Goal: Communication & Community: Answer question/provide support

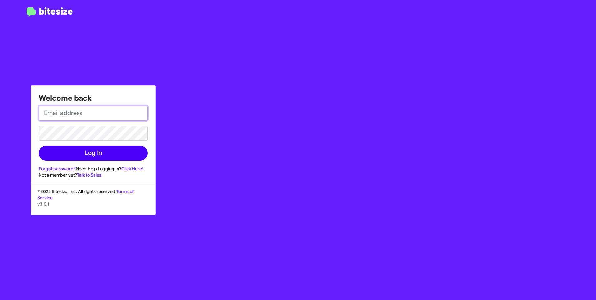
type input "[PERSON_NAME][EMAIL_ADDRESS][PERSON_NAME][DOMAIN_NAME]"
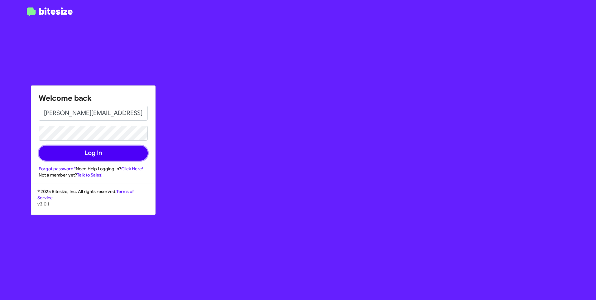
click at [83, 151] on button "Log In" at bounding box center [93, 153] width 109 height 15
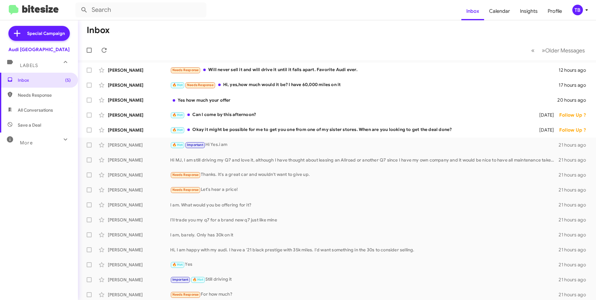
click at [34, 96] on span "Needs Response" at bounding box center [44, 95] width 53 height 6
type input "in:needs-response"
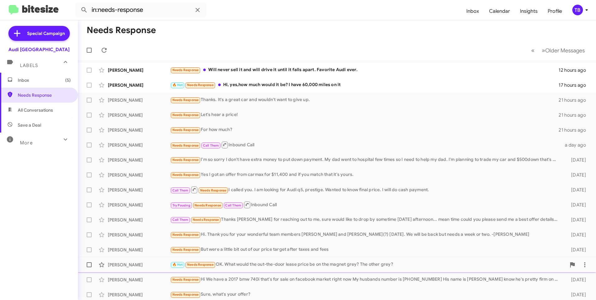
click at [424, 266] on div "🔥 Hot Needs Response OK. What would the out-the-door lease price be on the magn…" at bounding box center [368, 264] width 396 height 7
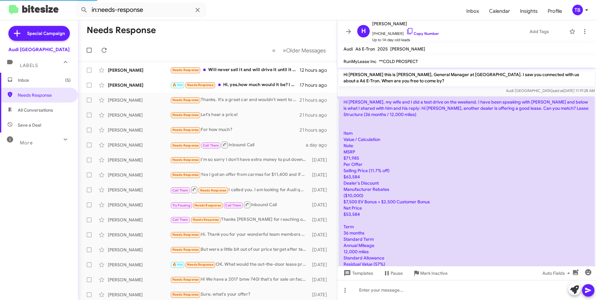
scroll to position [486, 0]
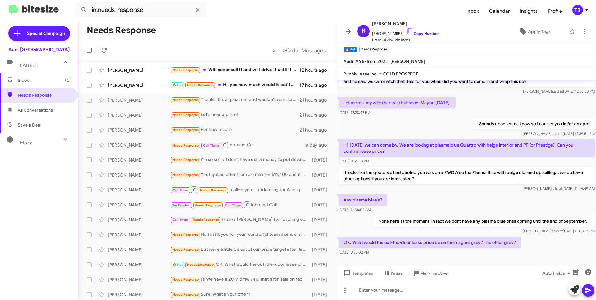
click at [166, 37] on mat-toolbar-row "Needs Response" at bounding box center [207, 30] width 259 height 20
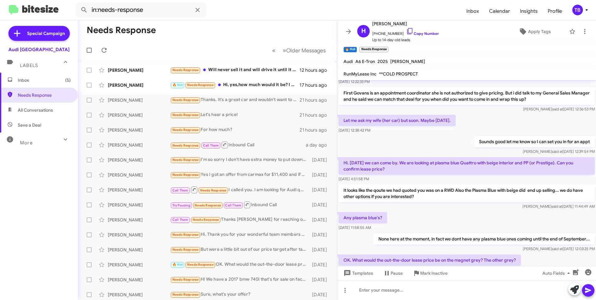
scroll to position [523, 0]
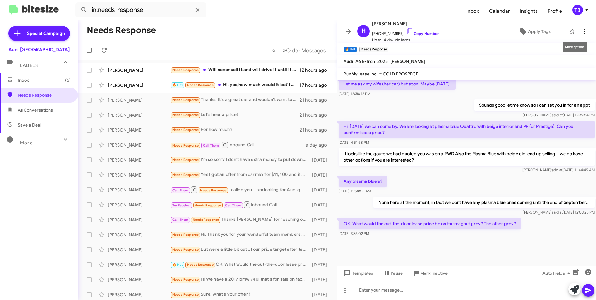
click at [585, 29] on span at bounding box center [585, 31] width 12 height 7
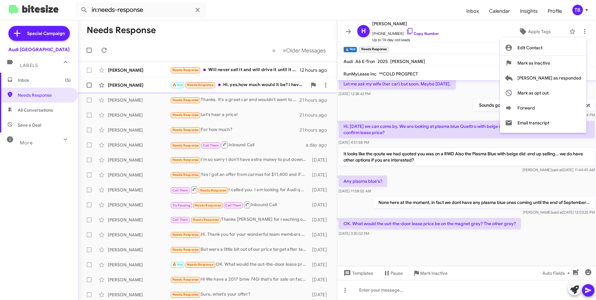
click at [547, 79] on span "Mark as responded" at bounding box center [550, 78] width 64 height 15
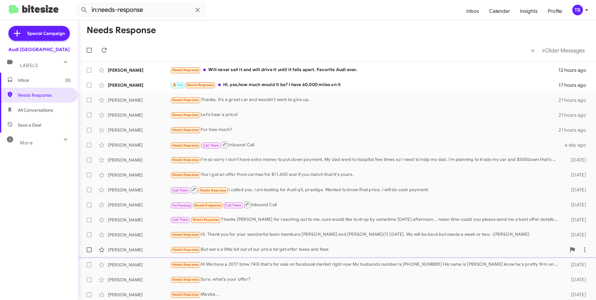
click at [345, 250] on div "Needs Response But were a little bit out of our price target after taxes and fe…" at bounding box center [368, 249] width 396 height 7
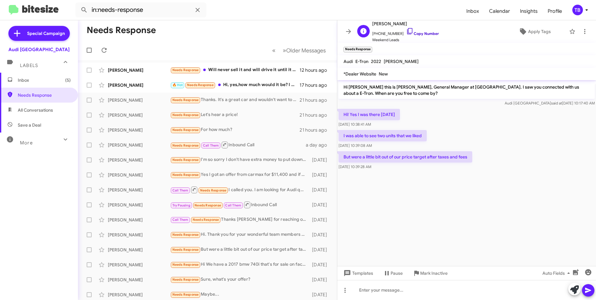
click at [406, 30] on icon at bounding box center [409, 30] width 7 height 7
click at [580, 21] on mat-toolbar "S Sebastian Bardacosta +14155316783 Copy Number Weekend Leads Apply Tags" at bounding box center [467, 31] width 259 height 22
click at [581, 34] on icon at bounding box center [584, 31] width 7 height 7
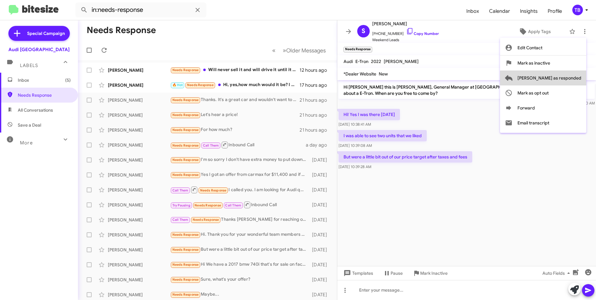
click at [571, 79] on span "Mark as responded" at bounding box center [550, 78] width 64 height 15
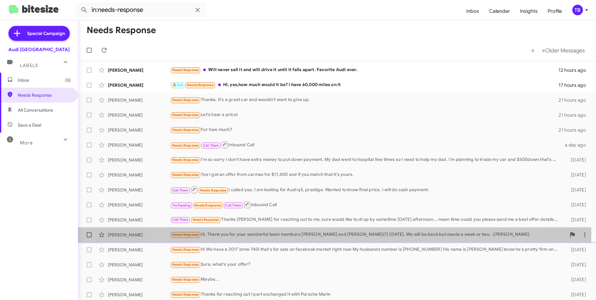
click at [329, 235] on div "Needs Response Hi. Thank you for your wonderful team members Wilson and Kalid(?…" at bounding box center [368, 234] width 396 height 7
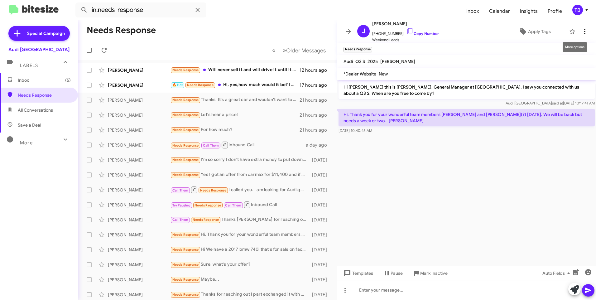
click at [581, 32] on icon at bounding box center [584, 31] width 7 height 7
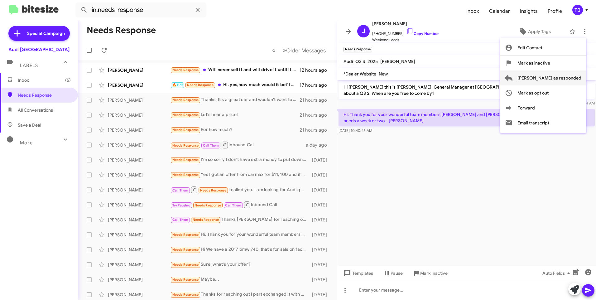
click at [573, 75] on span "Mark as responded" at bounding box center [550, 78] width 64 height 15
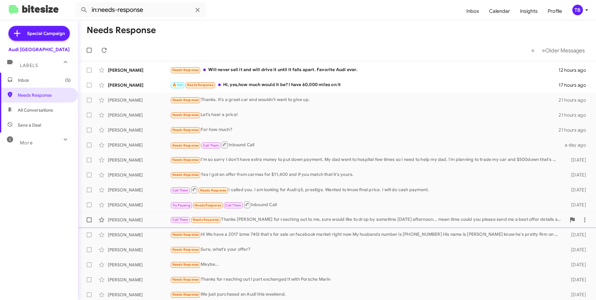
click at [276, 215] on div "Gnanendra Maraganhall Call Them Needs Response Thanks Sangha for reaching out t…" at bounding box center [337, 220] width 508 height 12
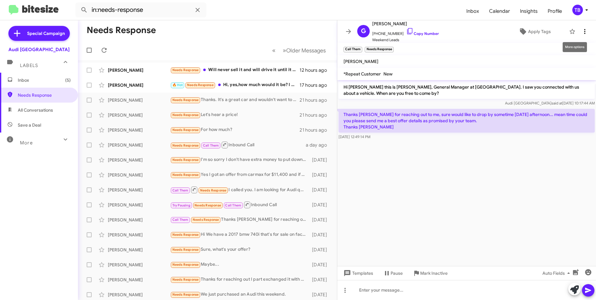
click at [581, 32] on icon at bounding box center [584, 31] width 7 height 7
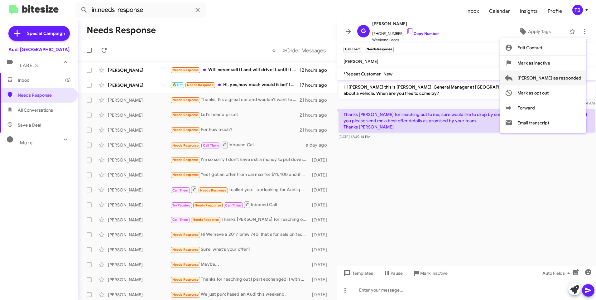
click at [573, 77] on span "Mark as responded" at bounding box center [550, 78] width 64 height 15
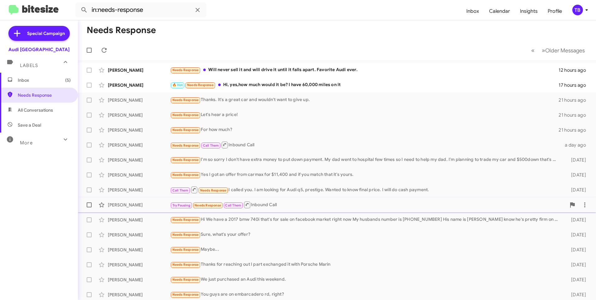
click at [295, 200] on div "Ernest Jackson Try Pausing Needs Response Call Them Inbound Call 2 days ago" at bounding box center [337, 205] width 508 height 12
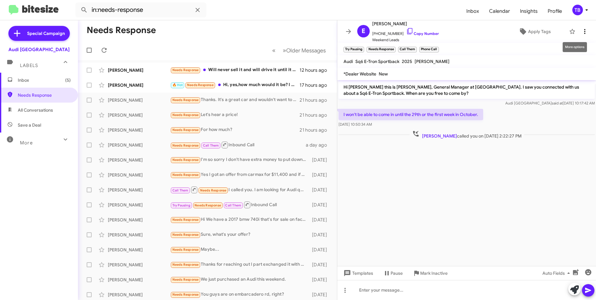
click at [581, 31] on icon at bounding box center [584, 31] width 7 height 7
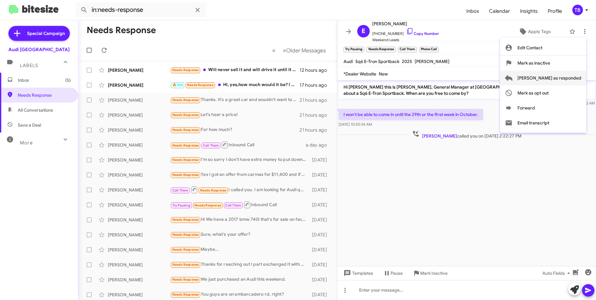
click at [566, 81] on span "Mark as responded" at bounding box center [550, 78] width 64 height 15
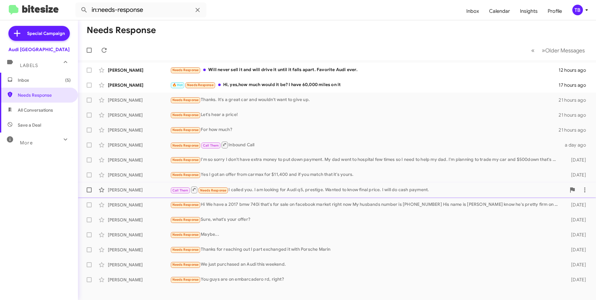
click at [286, 194] on div "Call Them Needs Response I called you. I am looking for Audi q5, prestige. Want…" at bounding box center [368, 190] width 396 height 8
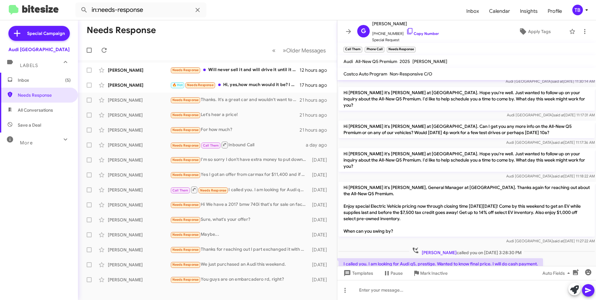
scroll to position [64, 0]
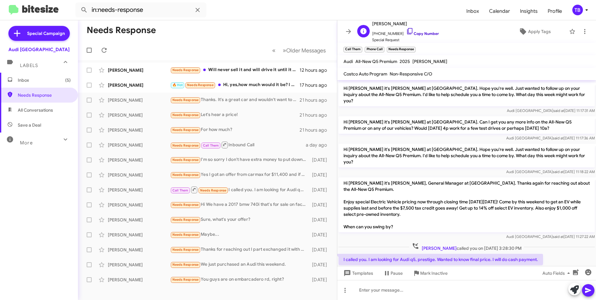
click at [407, 31] on icon at bounding box center [409, 31] width 5 height 6
click at [400, 298] on div at bounding box center [467, 290] width 259 height 20
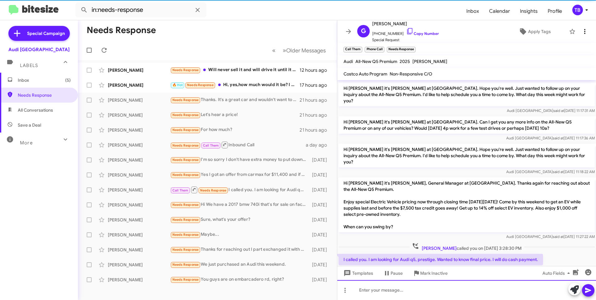
scroll to position [0, 0]
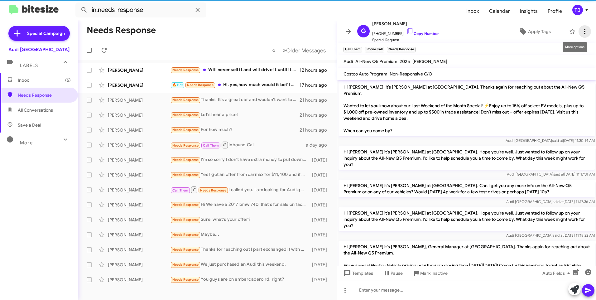
click at [584, 32] on icon at bounding box center [584, 31] width 7 height 7
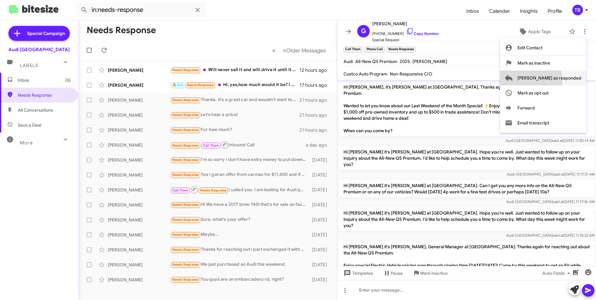
click at [548, 80] on span "Mark as responded" at bounding box center [550, 78] width 64 height 15
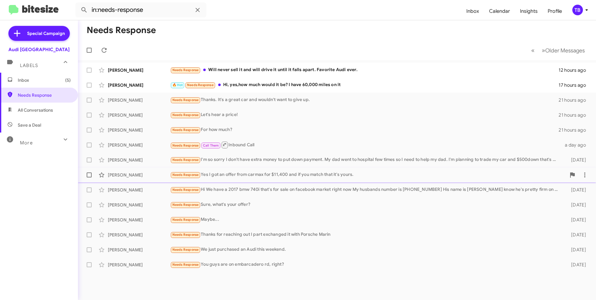
click at [298, 173] on div "Needs Response Yes I got an offer from carmax for $11,400 and if you match that…" at bounding box center [368, 174] width 396 height 7
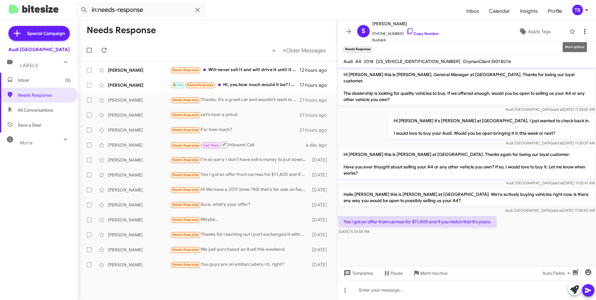
click at [581, 35] on icon at bounding box center [584, 31] width 7 height 7
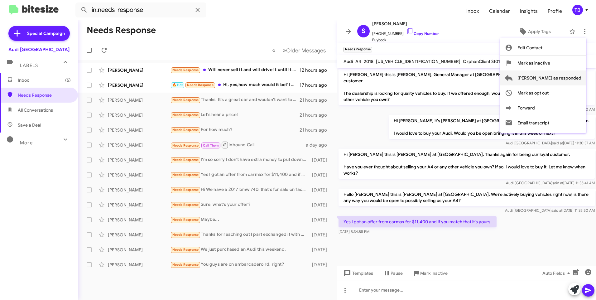
click at [574, 74] on span "Mark as responded" at bounding box center [550, 78] width 64 height 15
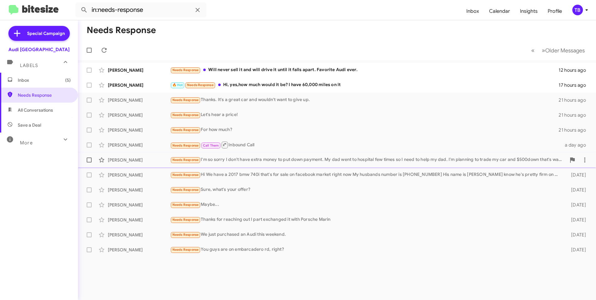
click at [257, 164] on div "Philip De Guzman Needs Response I'm so sorry I don't have extra money to put do…" at bounding box center [337, 160] width 508 height 12
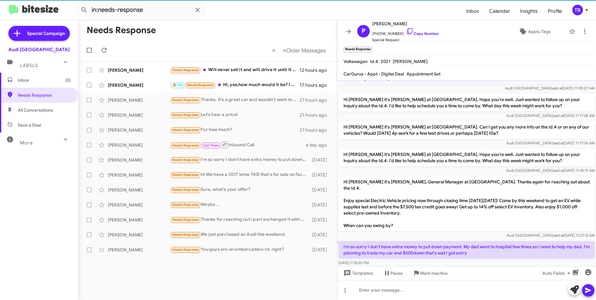
scroll to position [51, 0]
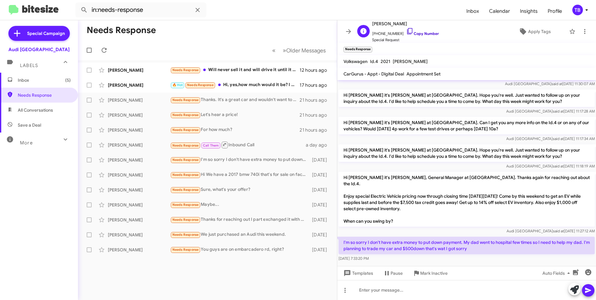
click at [407, 34] on icon at bounding box center [409, 31] width 5 height 6
click at [582, 31] on icon at bounding box center [584, 31] width 7 height 7
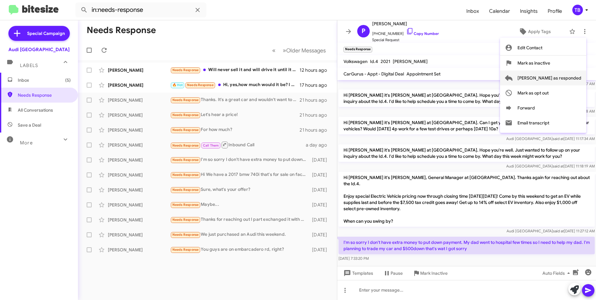
click at [570, 77] on span "Mark as responded" at bounding box center [550, 78] width 64 height 15
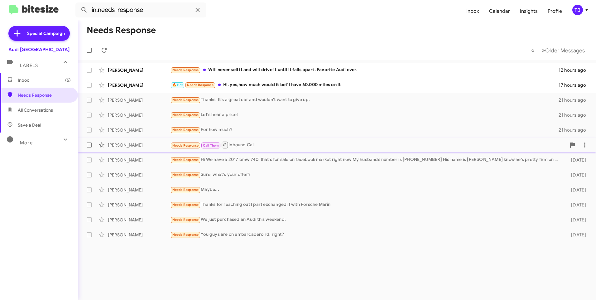
click at [288, 147] on div "Needs Response Call Them Inbound Call" at bounding box center [368, 145] width 396 height 8
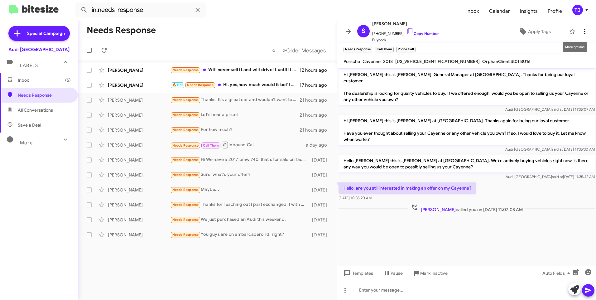
click at [581, 33] on icon at bounding box center [584, 31] width 7 height 7
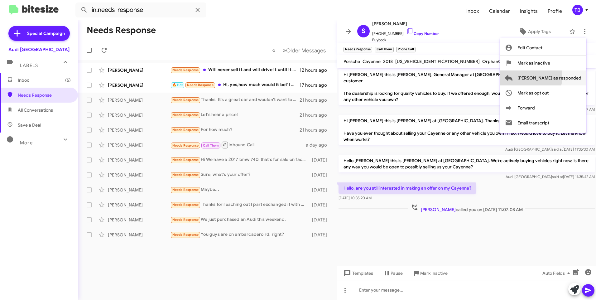
click at [551, 77] on span "Mark as responded" at bounding box center [550, 78] width 64 height 15
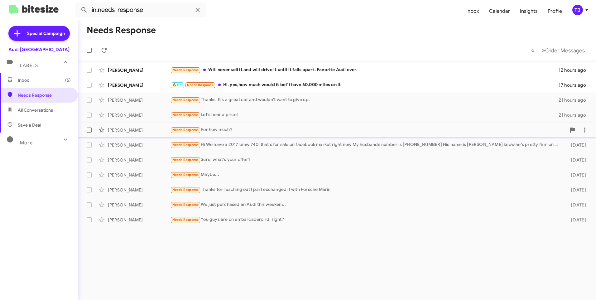
click at [214, 132] on div "Needs Response For how much?" at bounding box center [368, 129] width 396 height 7
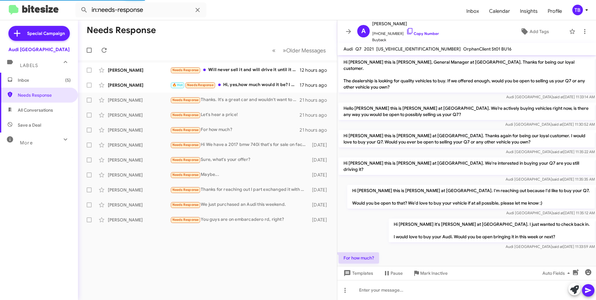
scroll to position [5, 0]
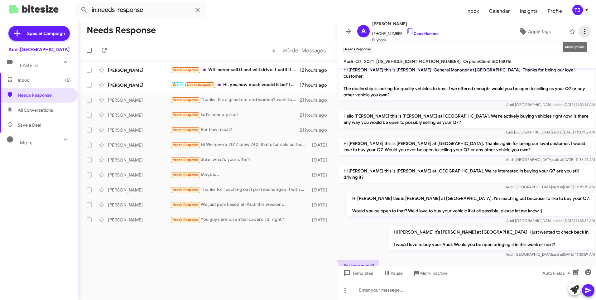
click at [583, 31] on icon at bounding box center [584, 31] width 7 height 7
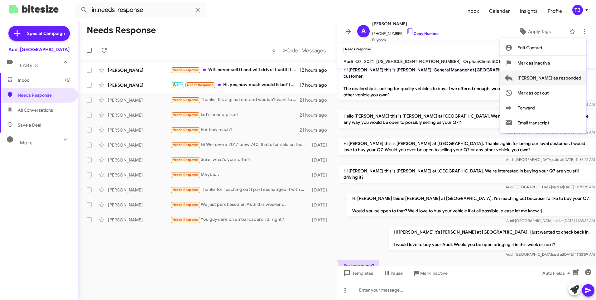
click at [552, 78] on span "Mark as responded" at bounding box center [550, 78] width 64 height 15
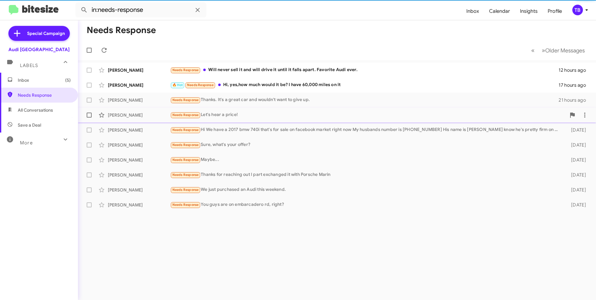
click at [258, 118] on div "Needs Response Let's hear a price!" at bounding box center [368, 114] width 396 height 7
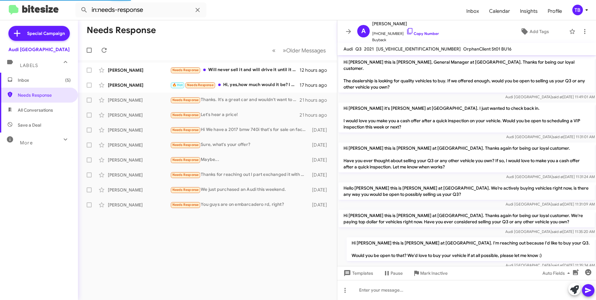
scroll to position [65, 0]
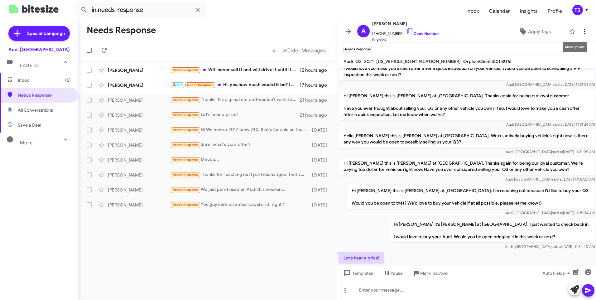
click at [581, 31] on icon at bounding box center [584, 31] width 7 height 7
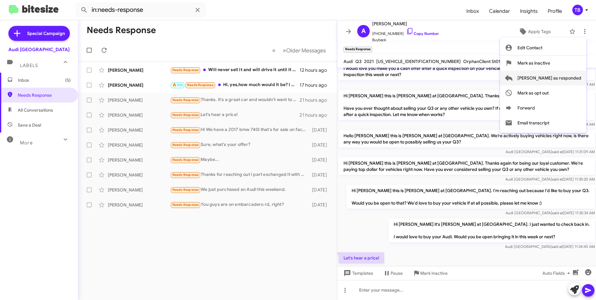
click at [560, 81] on span "Mark as responded" at bounding box center [550, 78] width 64 height 15
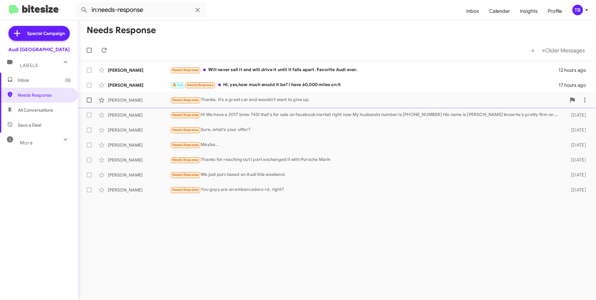
drag, startPoint x: 211, startPoint y: 99, endPoint x: 217, endPoint y: 104, distance: 8.2
click at [211, 99] on div "Needs Response Thanks. It's a great car and wouldn't want to give up." at bounding box center [368, 99] width 396 height 7
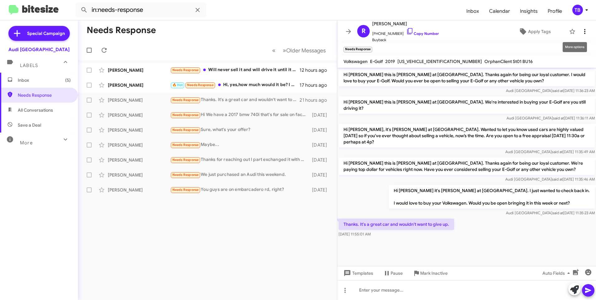
click at [583, 30] on icon at bounding box center [584, 31] width 7 height 7
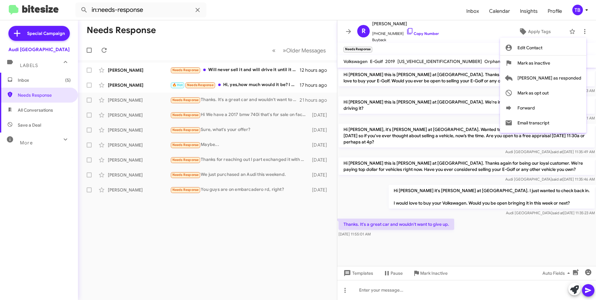
click at [403, 31] on div at bounding box center [298, 150] width 596 height 300
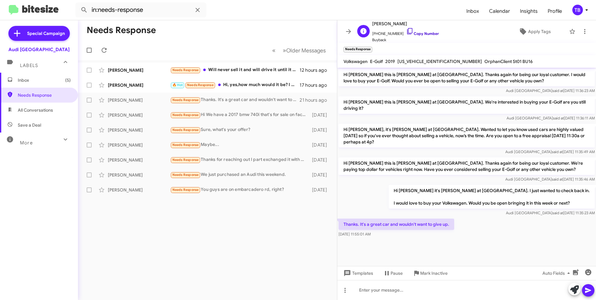
click at [406, 31] on icon at bounding box center [409, 30] width 7 height 7
click at [581, 35] on button at bounding box center [585, 31] width 12 height 12
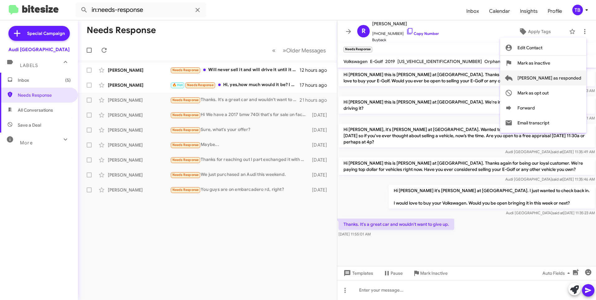
click at [571, 75] on span "Mark as responded" at bounding box center [550, 78] width 64 height 15
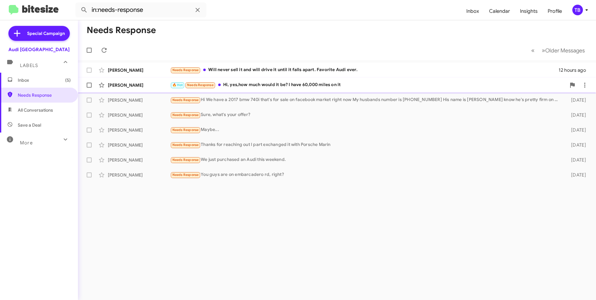
click at [322, 88] on div "🔥 Hot Needs Response Hi, yes,how much would it be? I have 60,000 miles on it" at bounding box center [368, 84] width 396 height 7
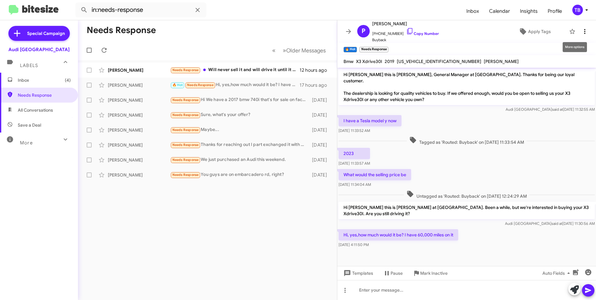
click at [582, 30] on icon at bounding box center [584, 31] width 7 height 7
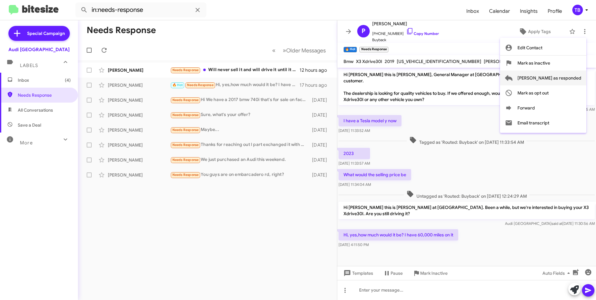
click at [578, 77] on span "Mark as responded" at bounding box center [550, 78] width 64 height 15
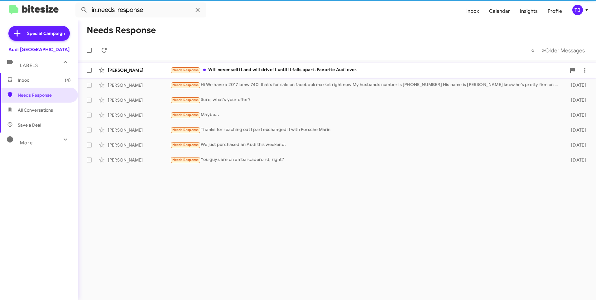
click at [345, 71] on div "Needs Response Will never sell it and will drive it until it falls apart. Favor…" at bounding box center [368, 69] width 396 height 7
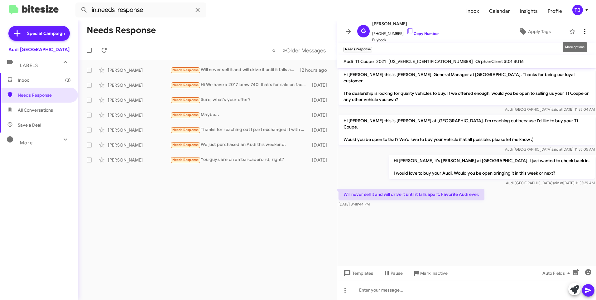
click at [583, 32] on icon at bounding box center [584, 31] width 7 height 7
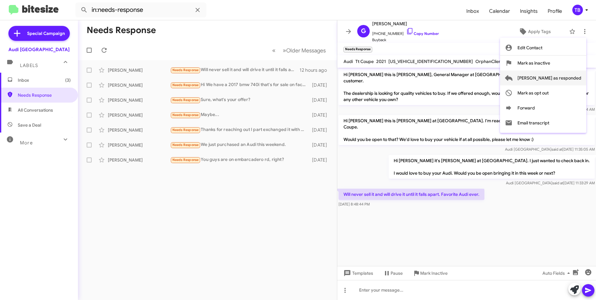
click at [569, 79] on span "Mark as responded" at bounding box center [550, 78] width 64 height 15
